Goal: Information Seeking & Learning: Compare options

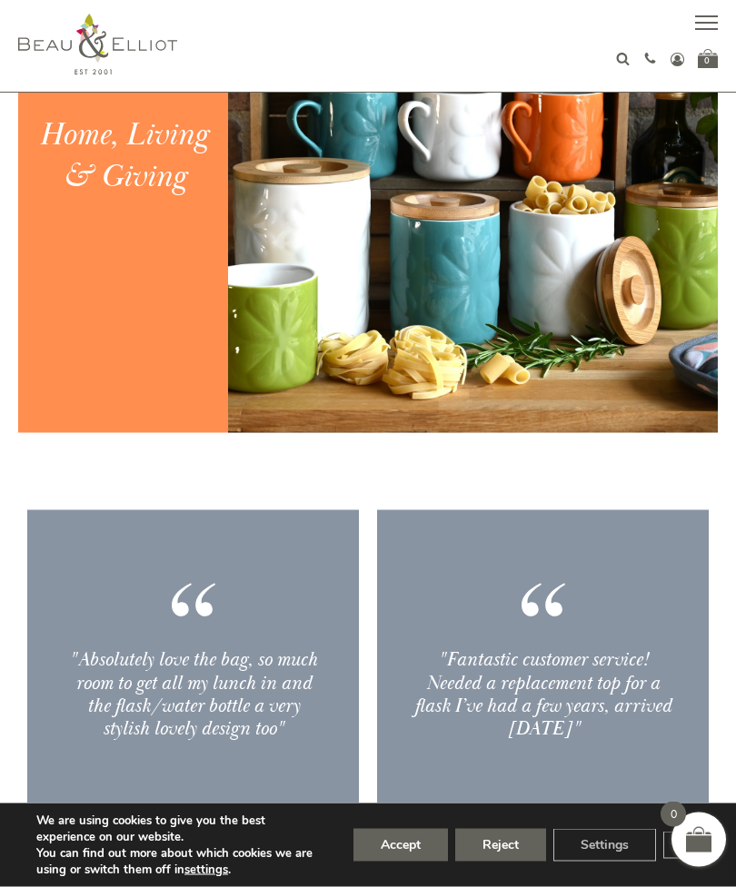
scroll to position [1774, 0]
click at [401, 862] on button "Accept" at bounding box center [400, 845] width 94 height 33
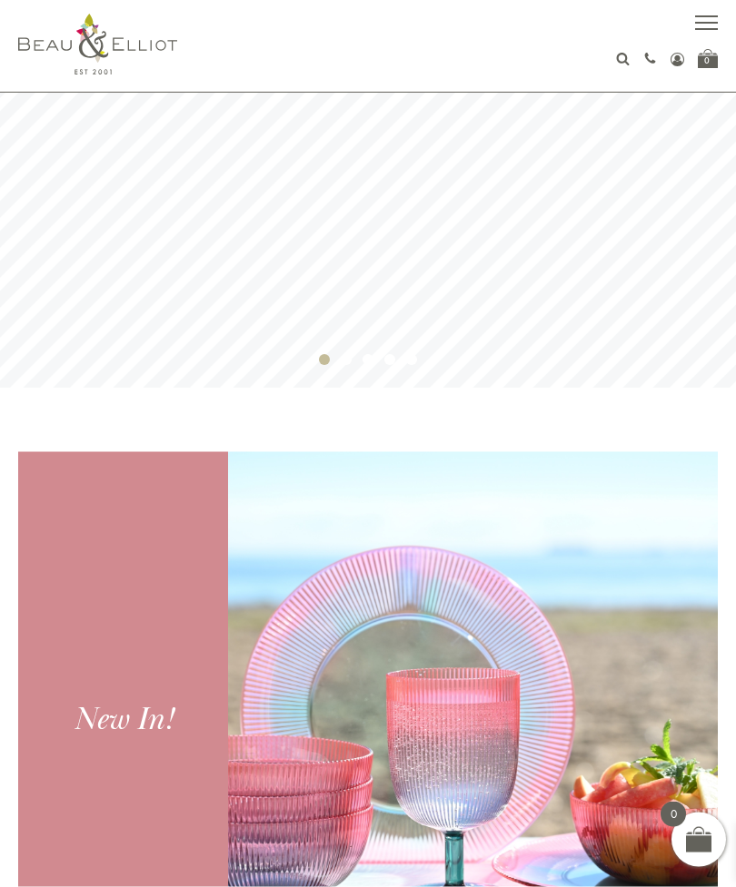
scroll to position [0, 0]
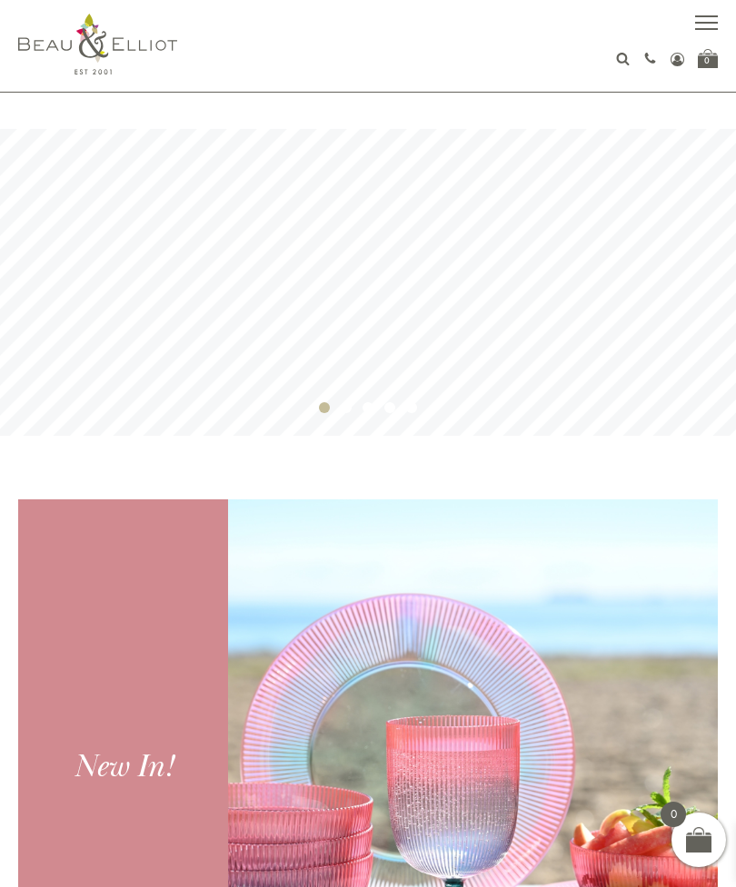
click at [704, 15] on span "button" at bounding box center [706, 16] width 23 height 2
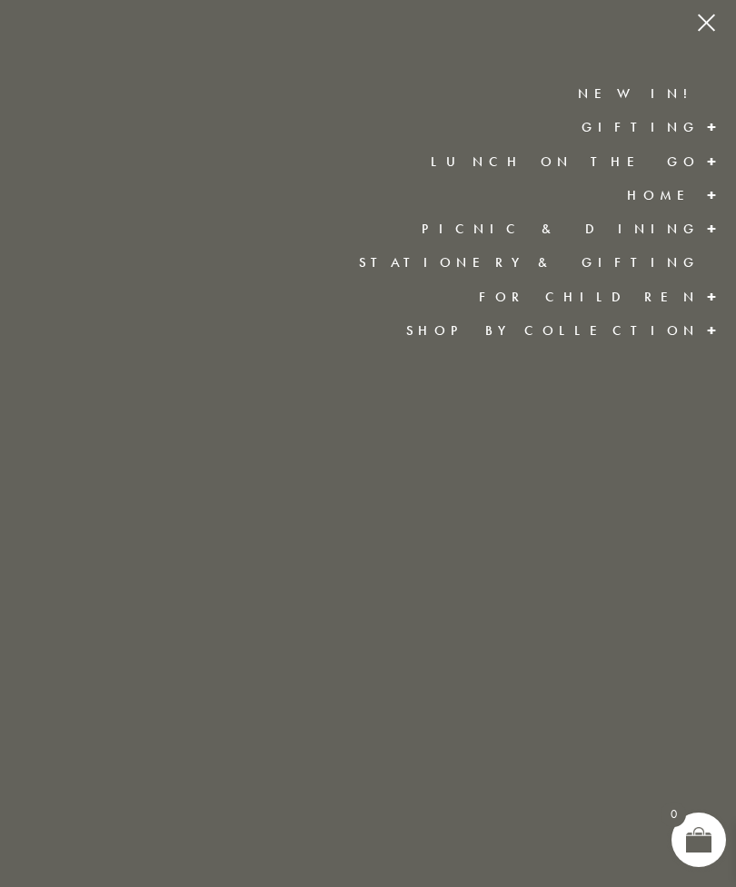
click at [708, 156] on span at bounding box center [711, 161] width 29 height 33
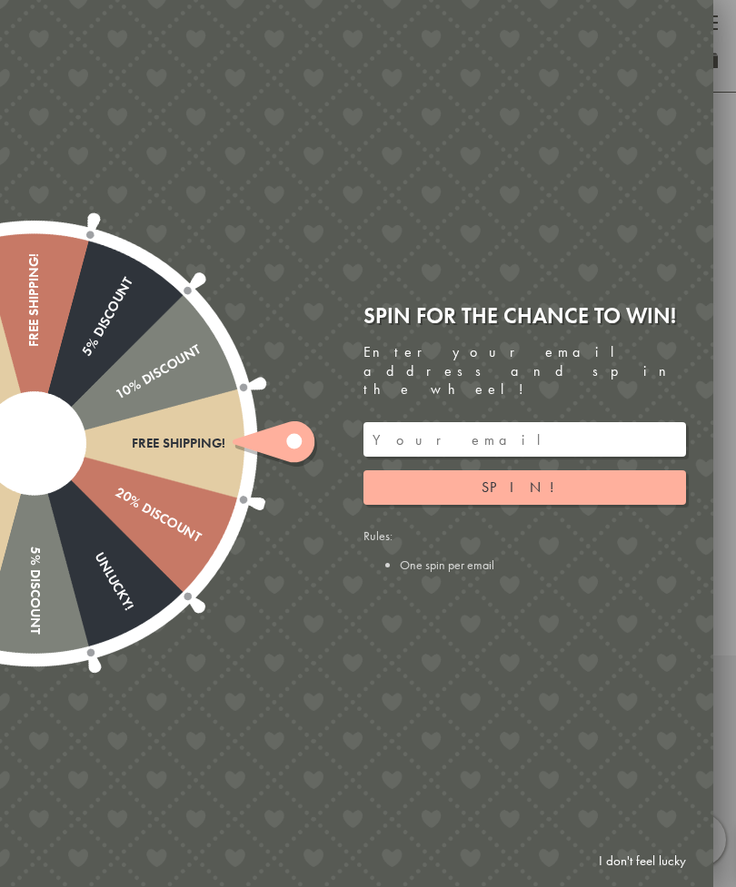
scroll to position [629, 0]
click at [654, 878] on link "I don't feel lucky" at bounding box center [641, 862] width 105 height 34
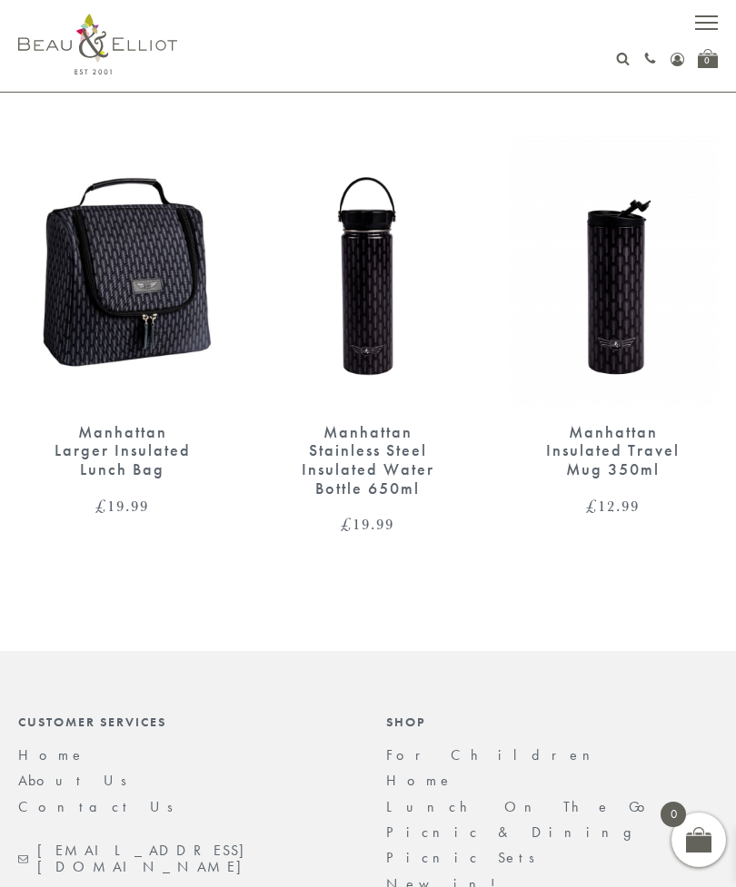
click at [133, 274] on img at bounding box center [122, 270] width 209 height 270
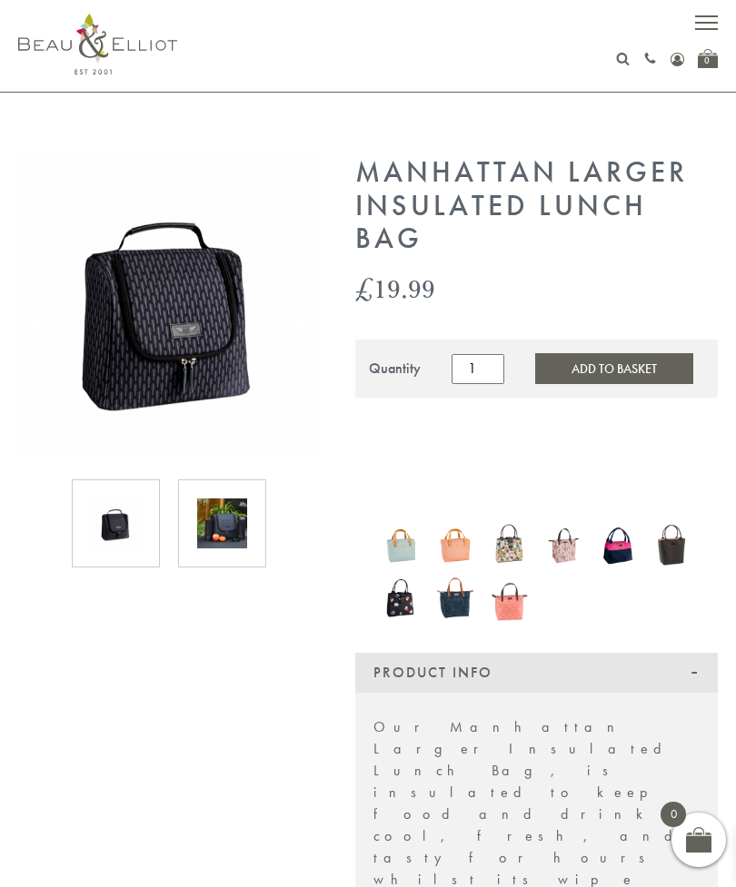
click at [226, 548] on img at bounding box center [222, 524] width 50 height 50
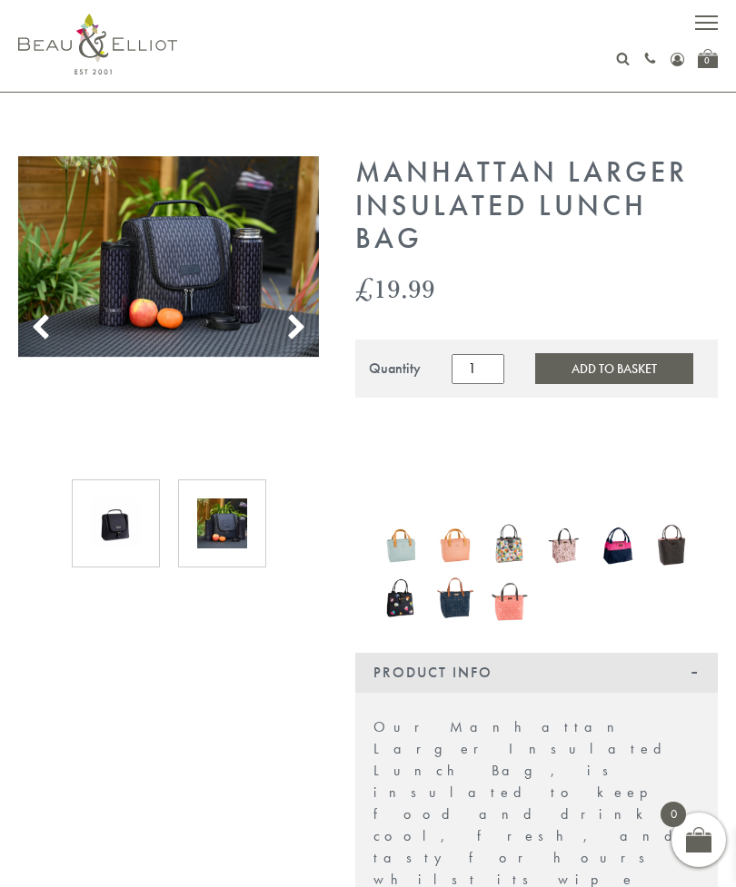
click at [301, 325] on use at bounding box center [296, 326] width 15 height 25
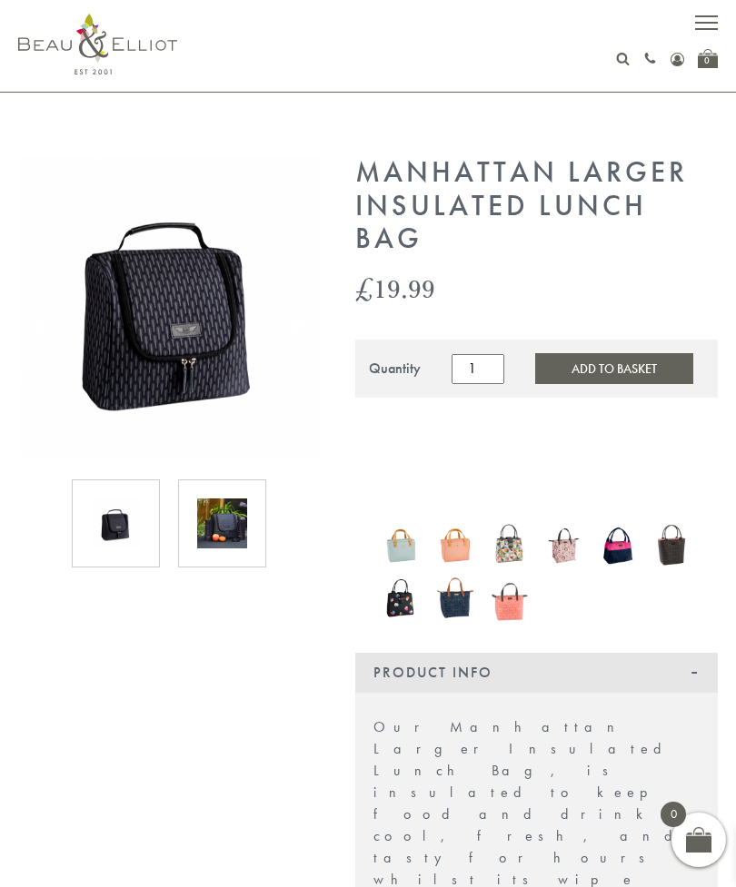
click at [301, 330] on use at bounding box center [296, 326] width 15 height 25
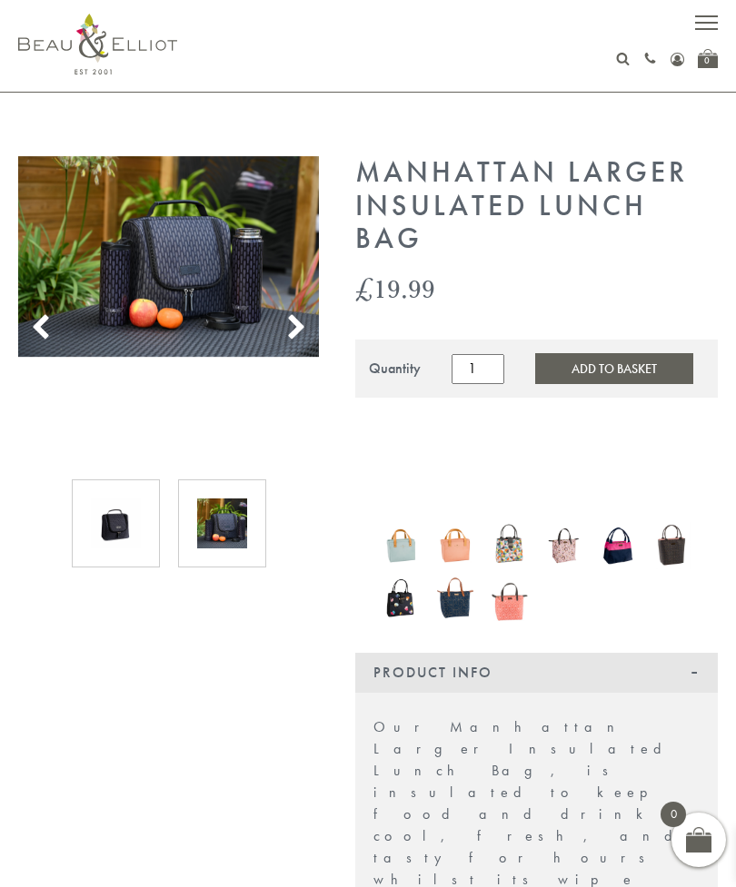
click at [294, 324] on use at bounding box center [296, 326] width 15 height 25
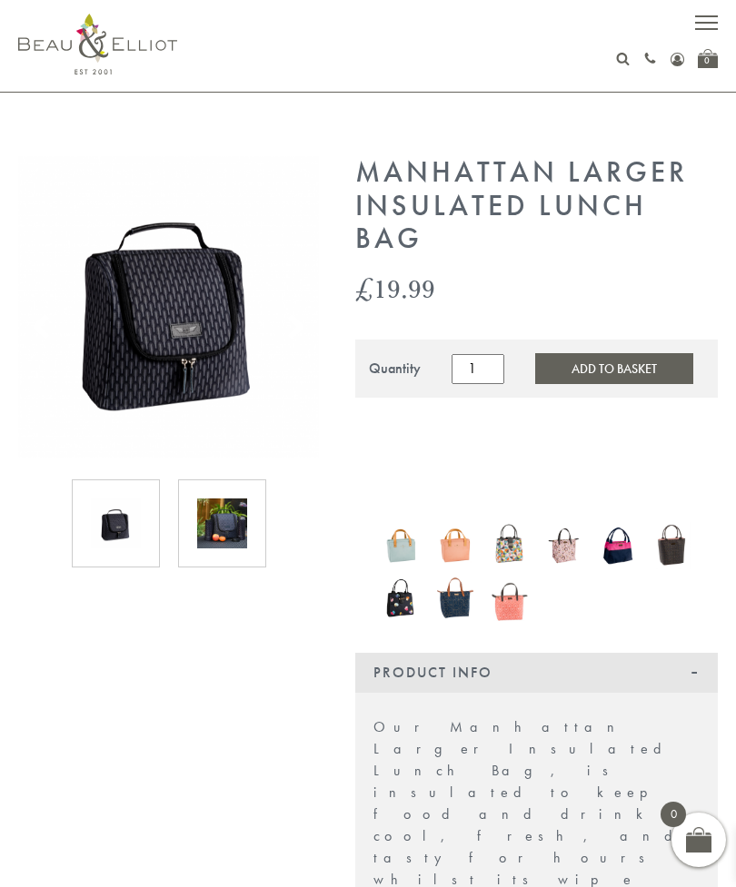
click at [700, 15] on button "button" at bounding box center [706, 25] width 23 height 23
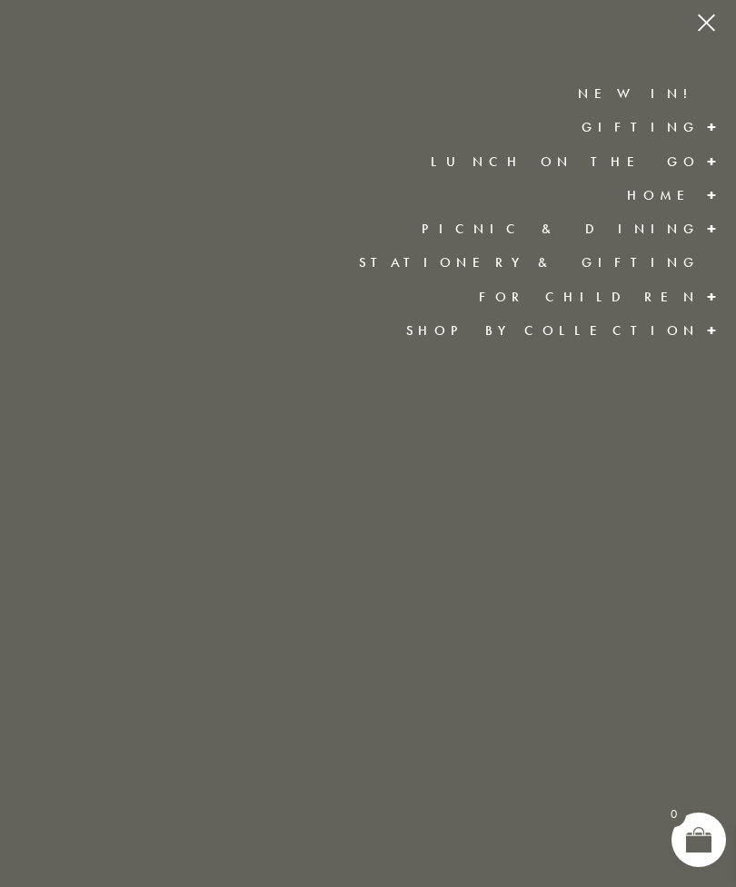
click at [602, 158] on link "Lunch On The Go" at bounding box center [564, 162] width 269 height 18
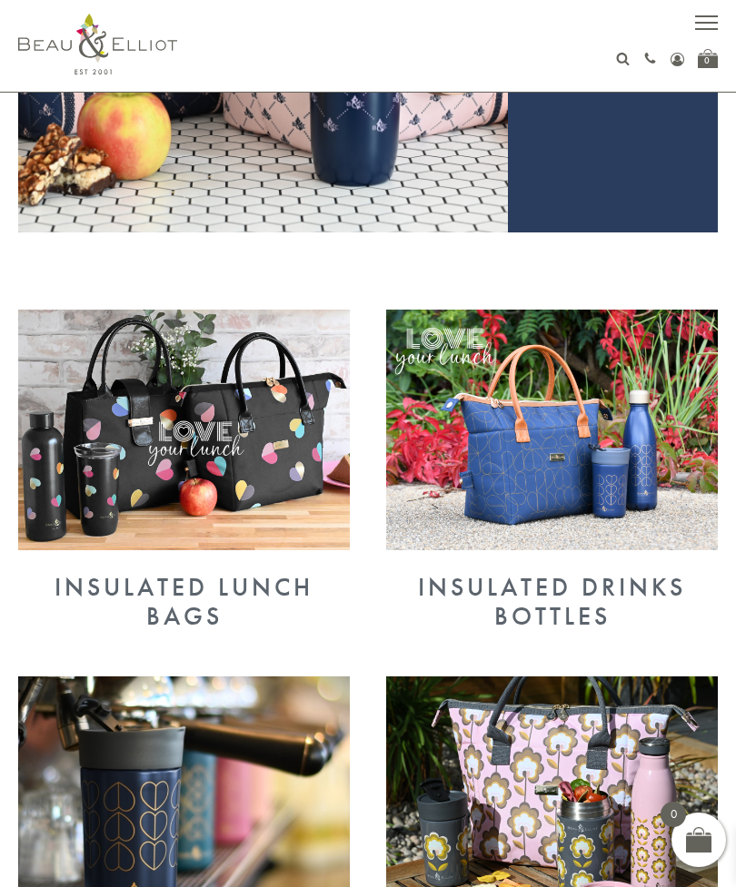
scroll to position [450, 0]
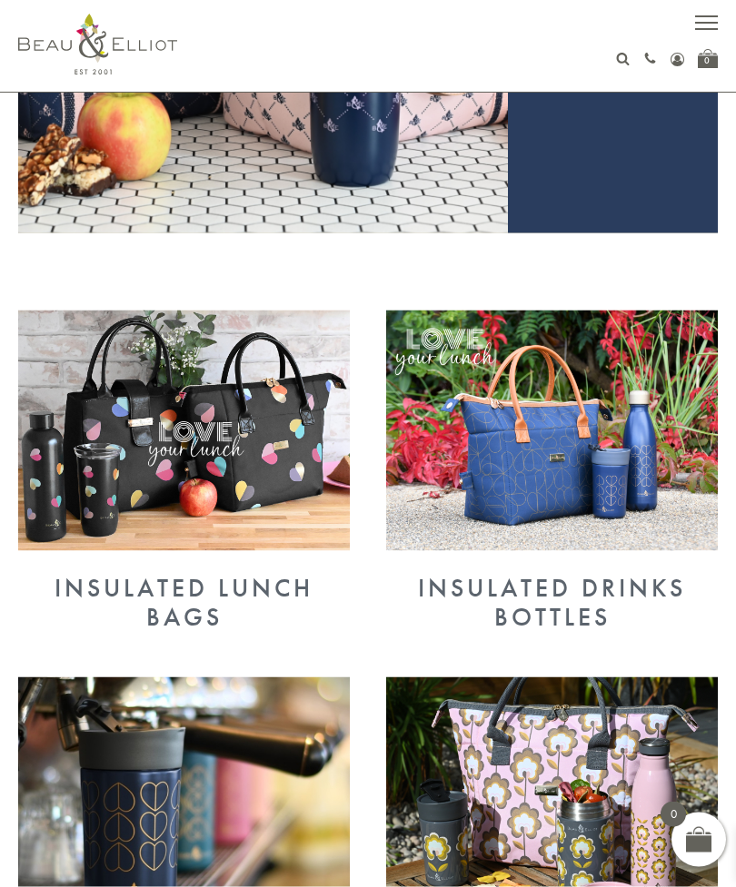
click at [134, 438] on img at bounding box center [183, 431] width 331 height 241
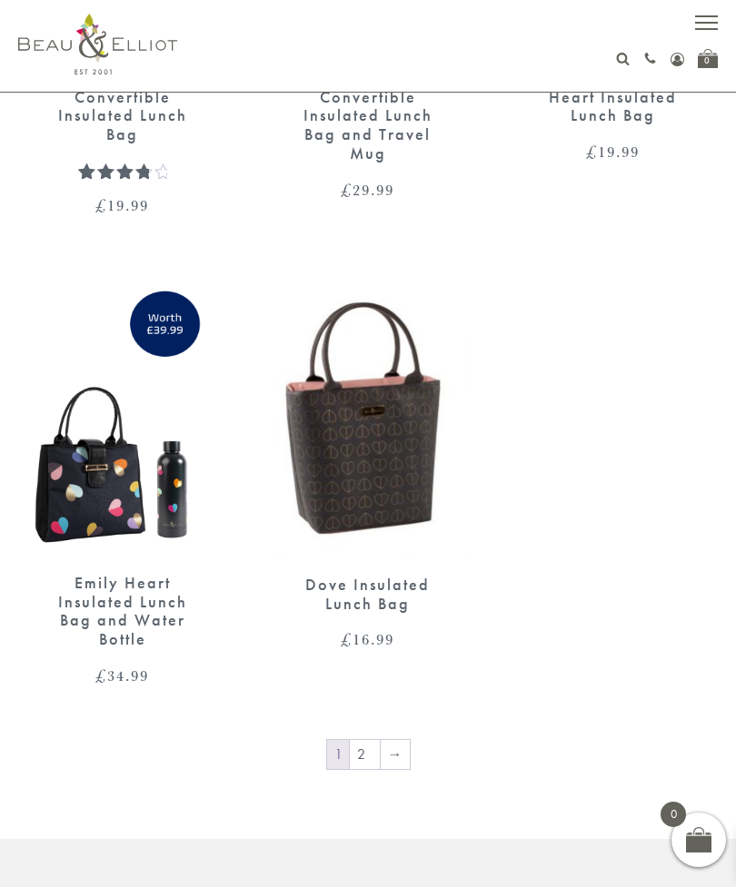
scroll to position [3393, 0]
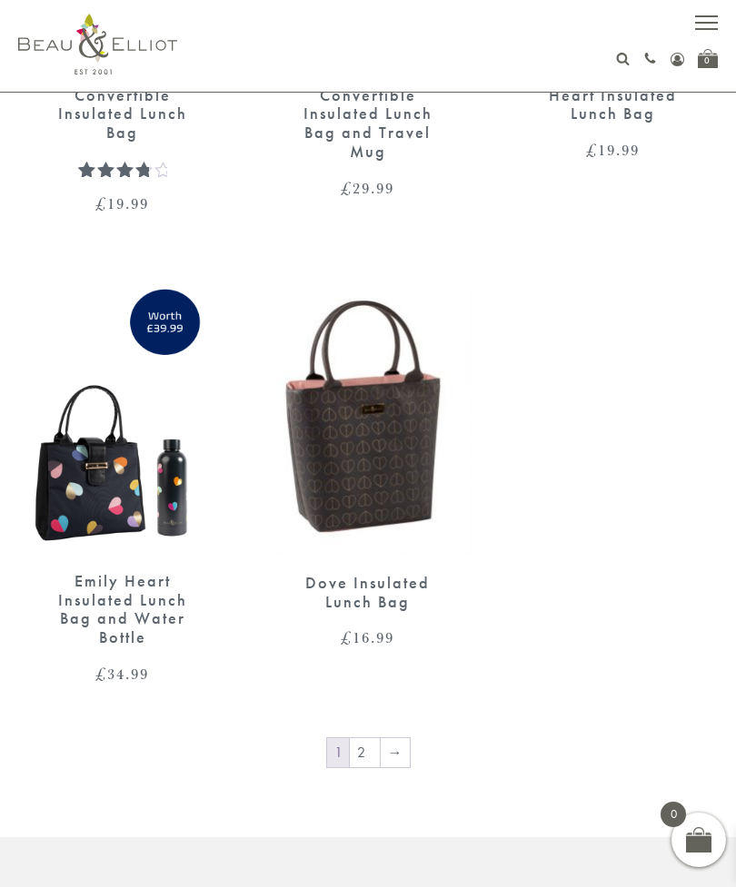
click at [360, 738] on link "2" at bounding box center [365, 752] width 30 height 29
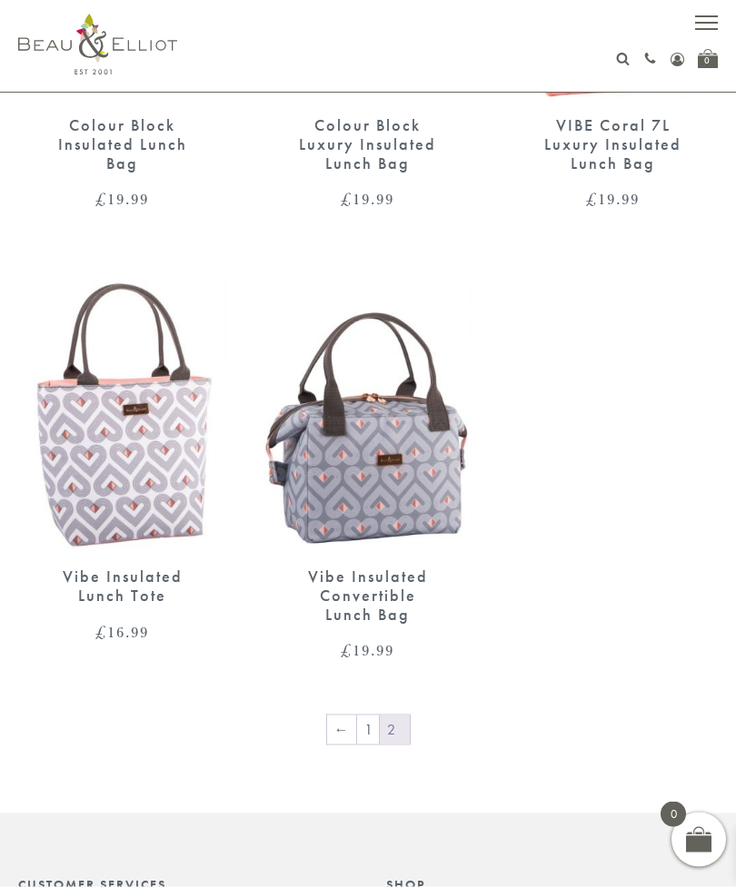
scroll to position [1426, 0]
click at [361, 477] on img at bounding box center [367, 415] width 209 height 270
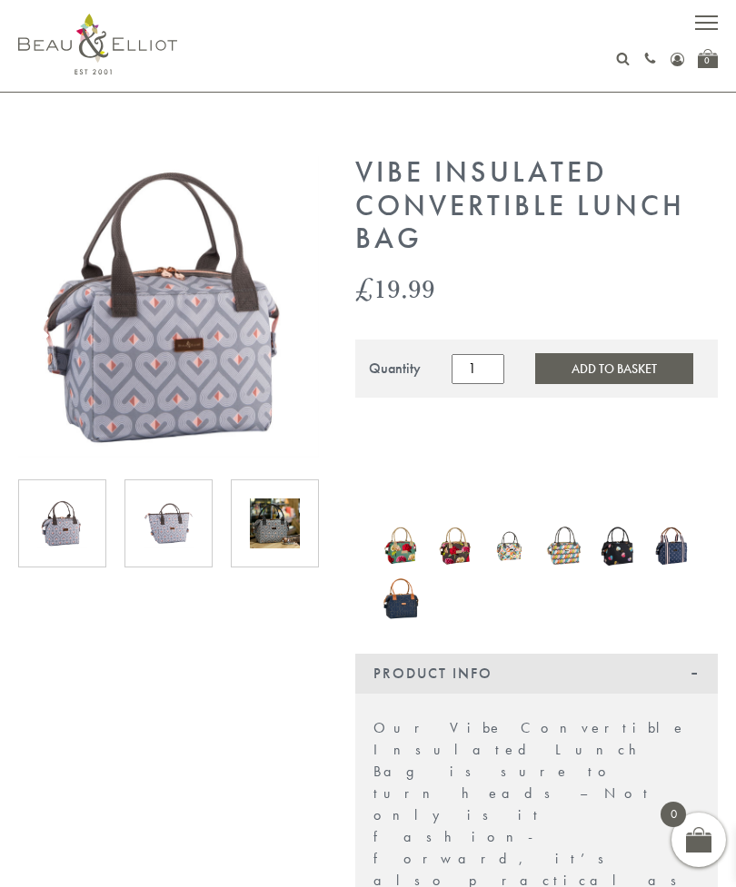
click at [182, 548] on img at bounding box center [168, 524] width 50 height 50
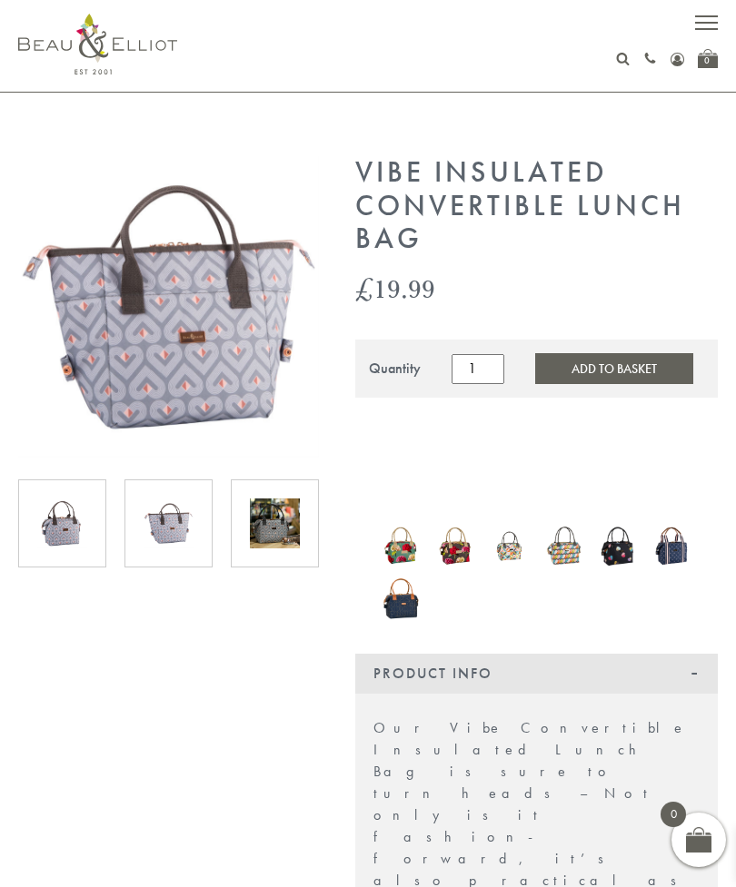
click at [286, 544] on img at bounding box center [275, 524] width 50 height 50
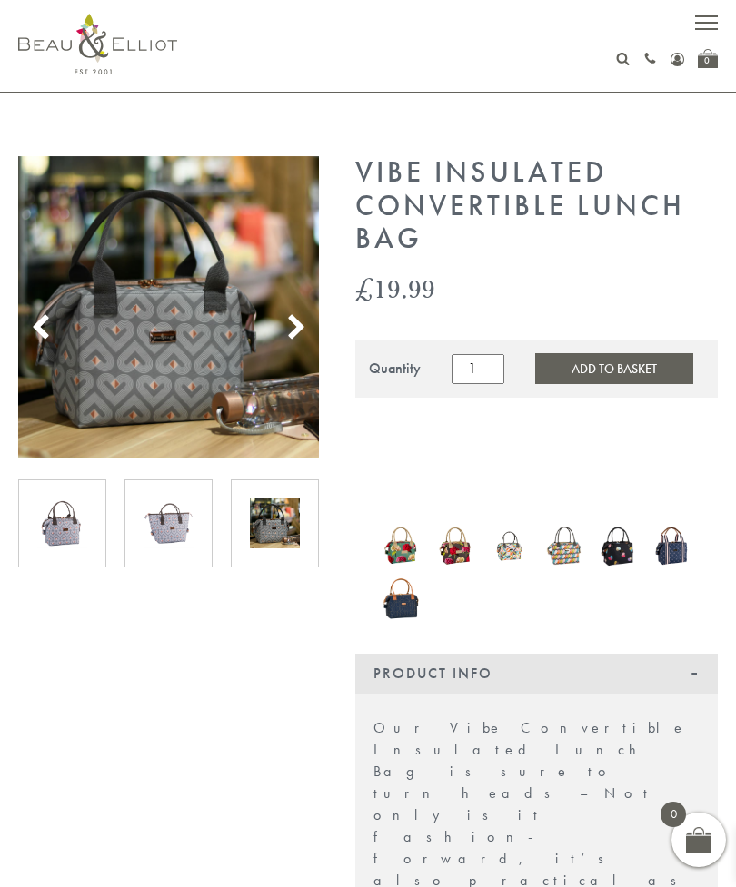
click at [291, 328] on icon at bounding box center [295, 327] width 27 height 27
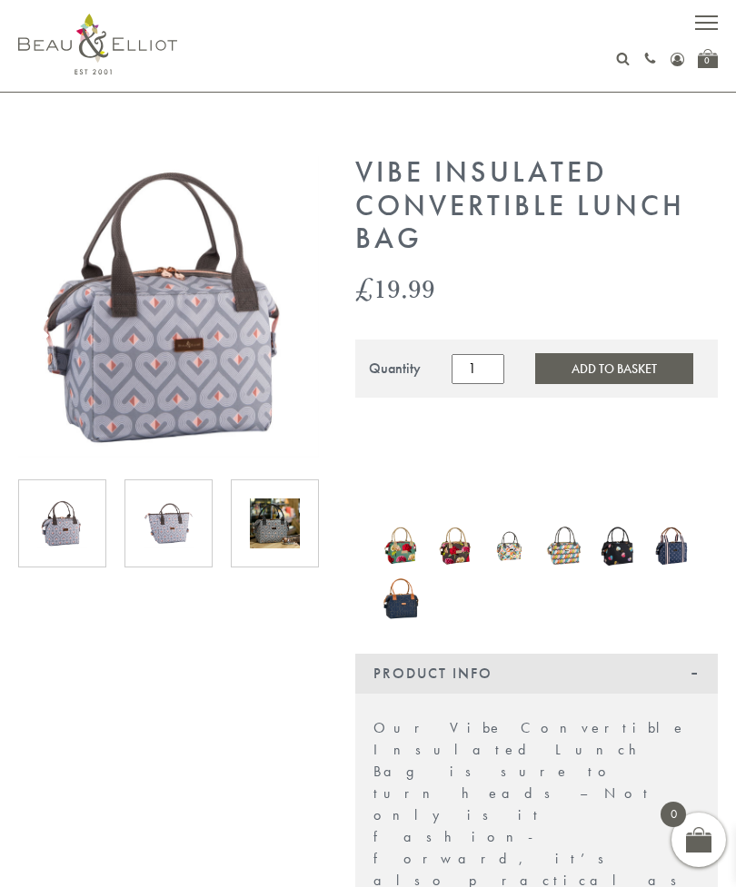
click at [306, 331] on icon at bounding box center [295, 327] width 27 height 27
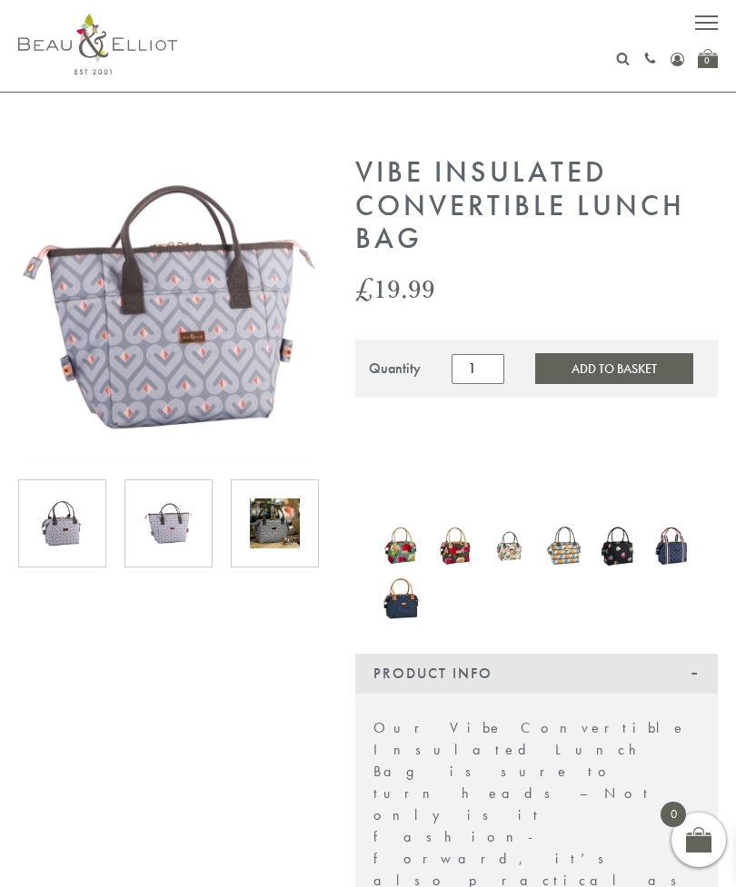
click at [313, 333] on img at bounding box center [168, 306] width 301 height 301
